Goal: Information Seeking & Learning: Check status

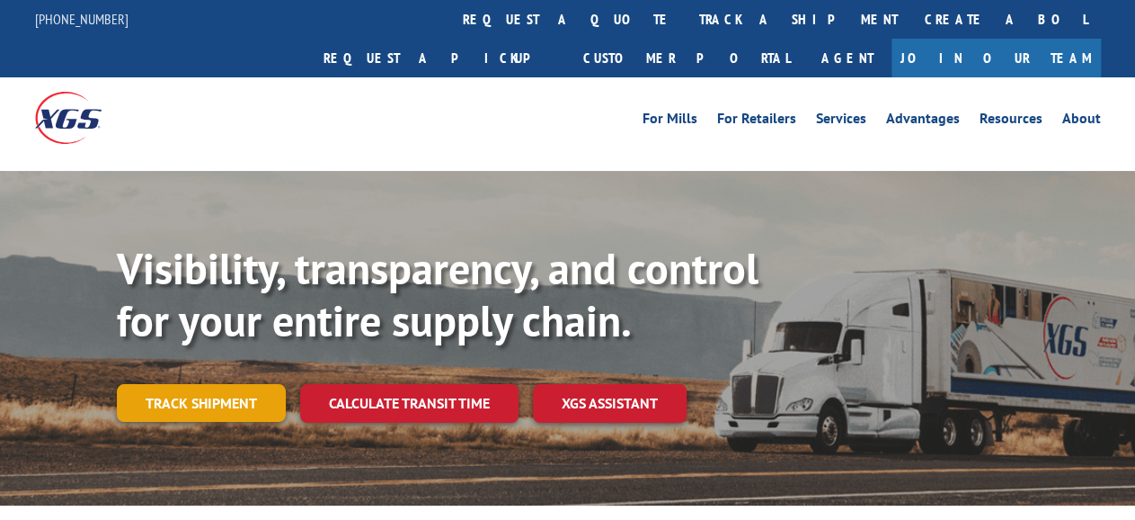
click at [160, 384] on link "Track shipment" at bounding box center [201, 403] width 169 height 38
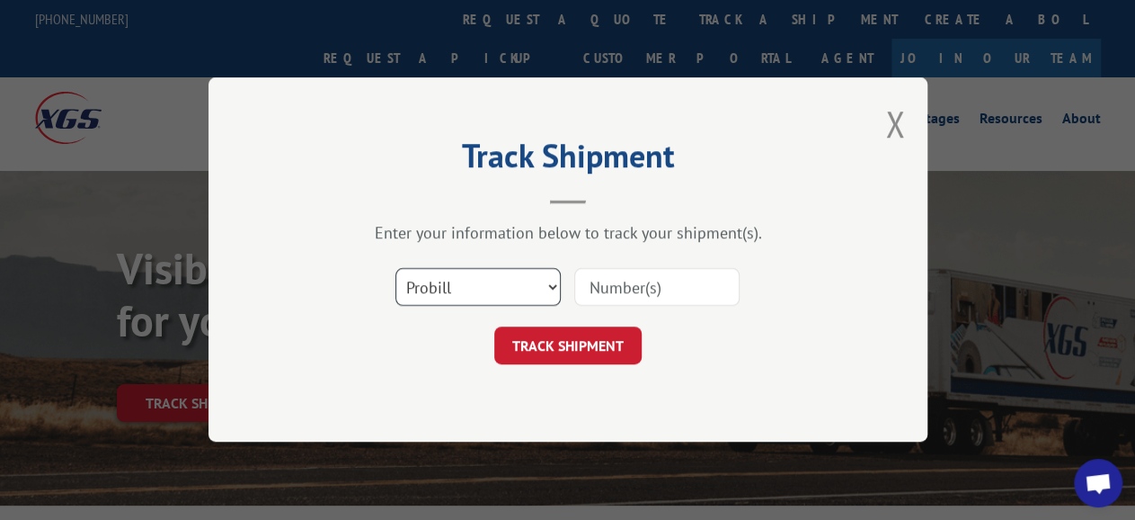
click at [396, 269] on select "Select category... Probill BOL PO" at bounding box center [478, 288] width 165 height 38
select select "bol"
click option "BOL" at bounding box center [0, 0] width 0 height 0
click at [634, 289] on input at bounding box center [656, 288] width 165 height 38
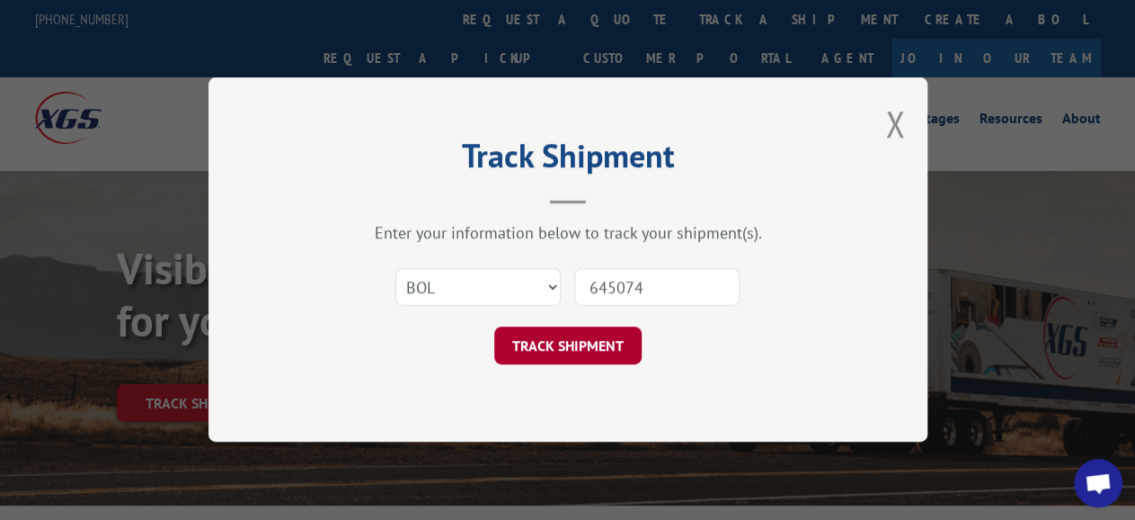
type input "645074"
click at [582, 356] on button "TRACK SHIPMENT" at bounding box center [567, 346] width 147 height 38
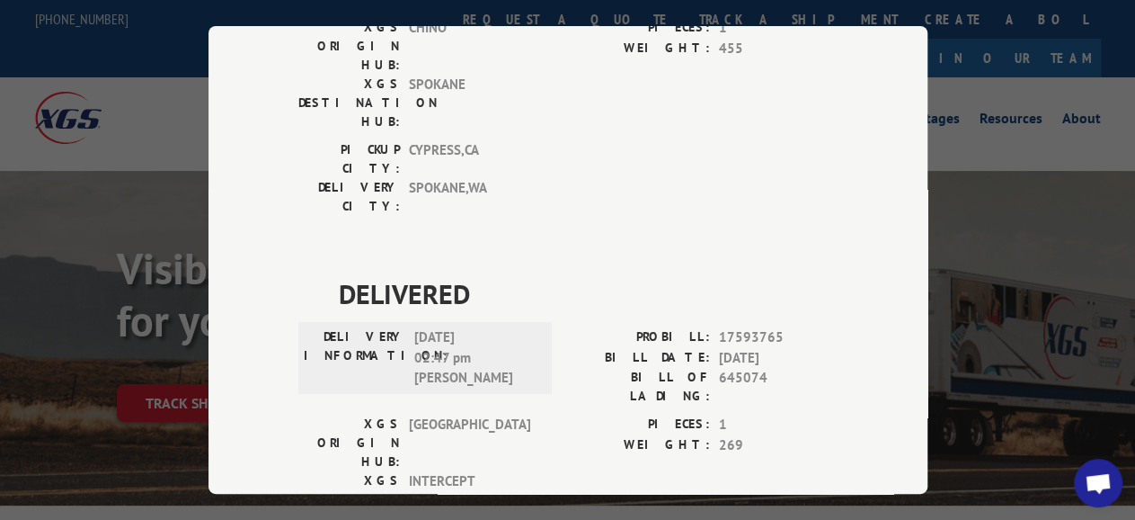
scroll to position [345, 0]
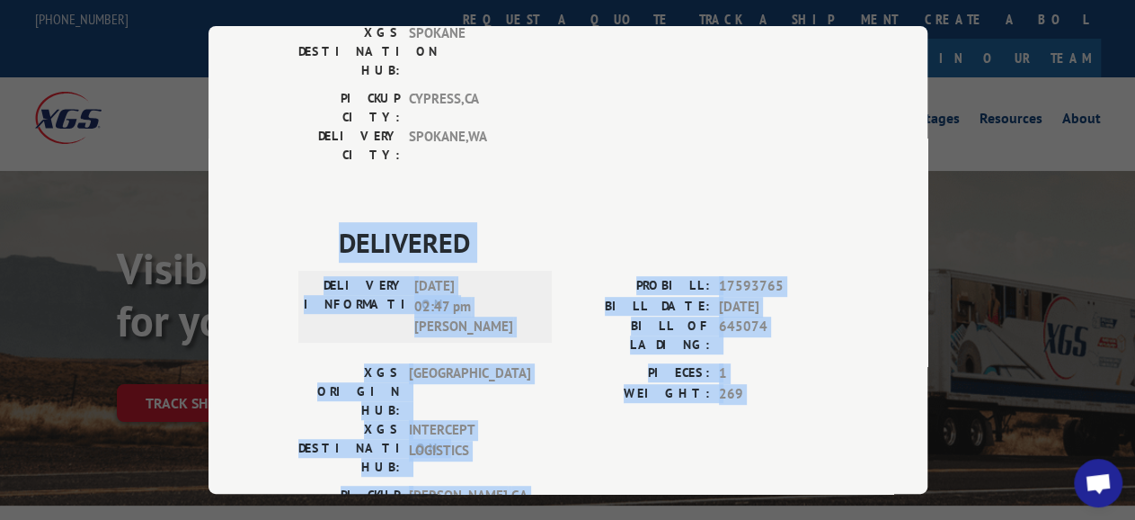
drag, startPoint x: 301, startPoint y: 116, endPoint x: 542, endPoint y: 367, distance: 347.8
click at [542, 367] on div "Track Shipment DELIVERED DELIVERY INFORMATION: PROBILL: 9645686 BILL DATE: [DAT…" at bounding box center [568, 259] width 719 height 467
copy div "DELIVERED DELIVERY INFORMATION: [DATE] 02:47 pm [PERSON_NAME]: 17593765 BILL DA…"
